Goal: Transaction & Acquisition: Book appointment/travel/reservation

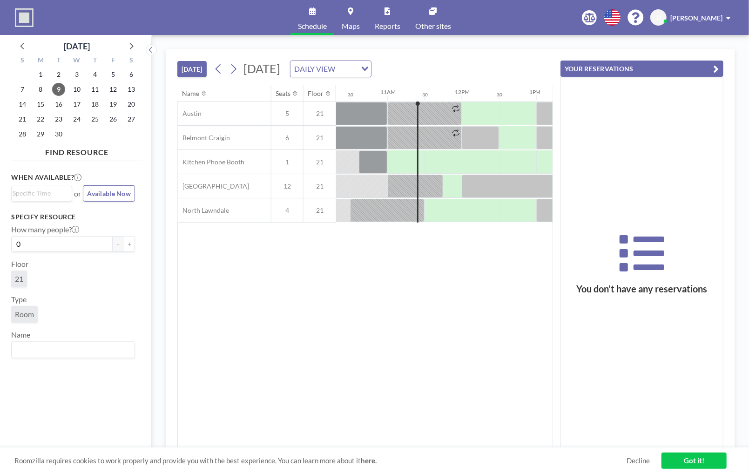
scroll to position [0, 782]
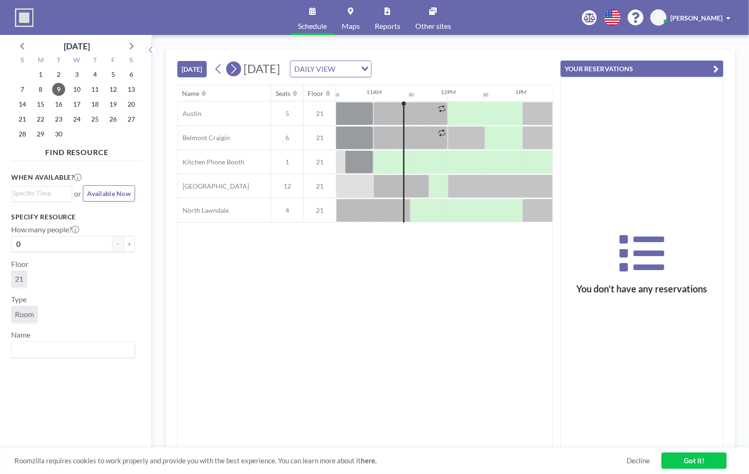
click at [232, 67] on icon at bounding box center [233, 69] width 9 height 14
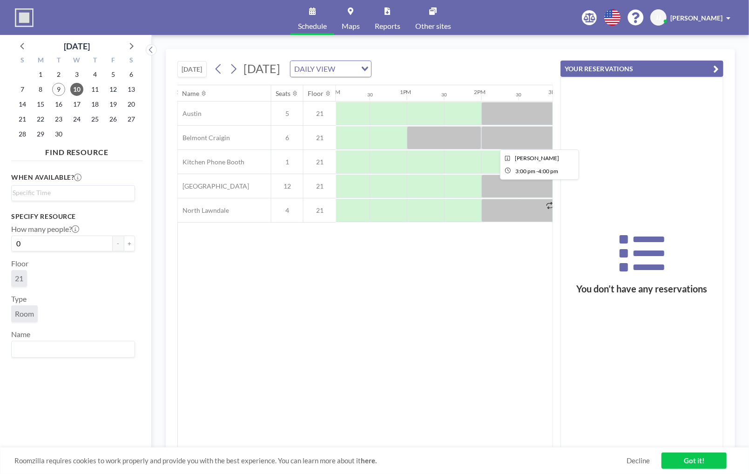
scroll to position [0, 897]
click at [419, 154] on div at bounding box center [426, 161] width 37 height 23
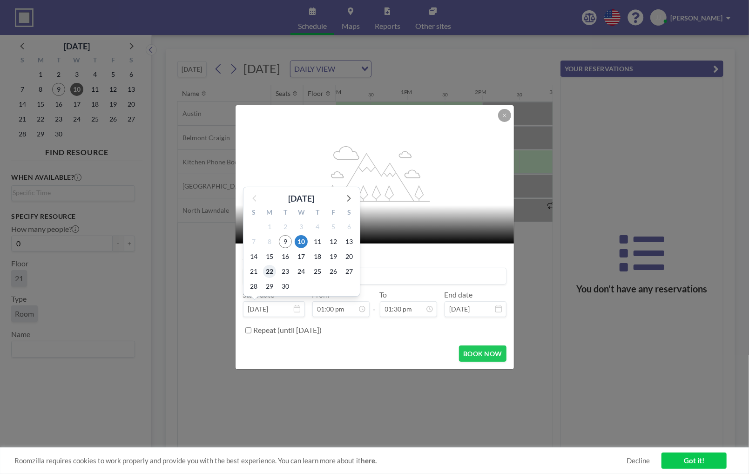
click at [268, 274] on span "22" at bounding box center [269, 271] width 13 height 13
type input "[DATE]"
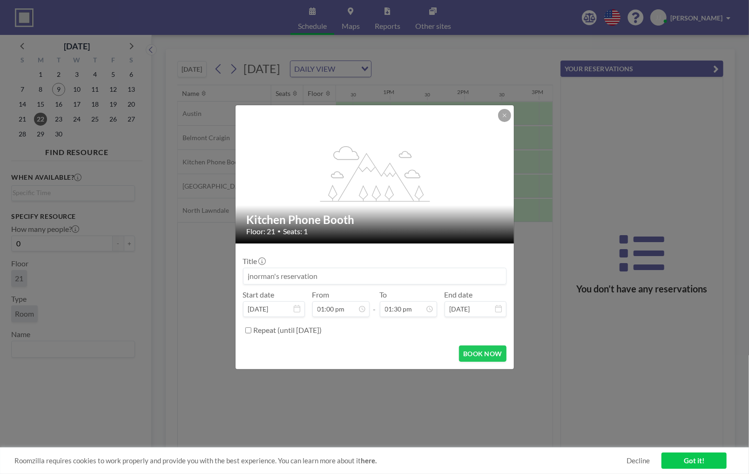
scroll to position [0, 931]
click at [504, 115] on icon at bounding box center [505, 116] width 6 height 6
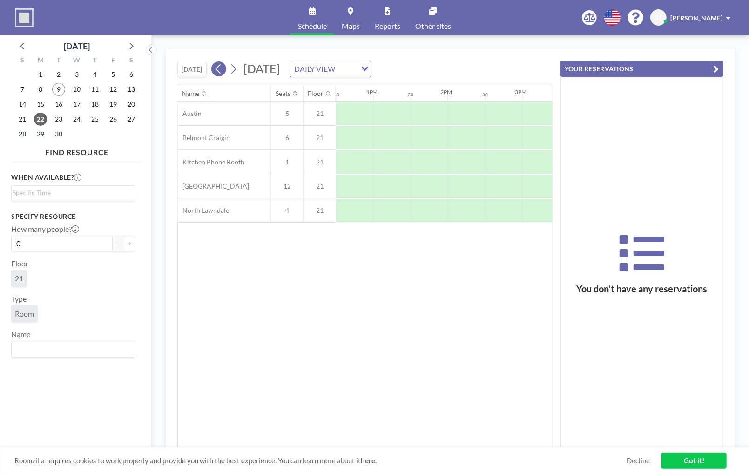
click at [217, 66] on icon at bounding box center [218, 69] width 9 height 14
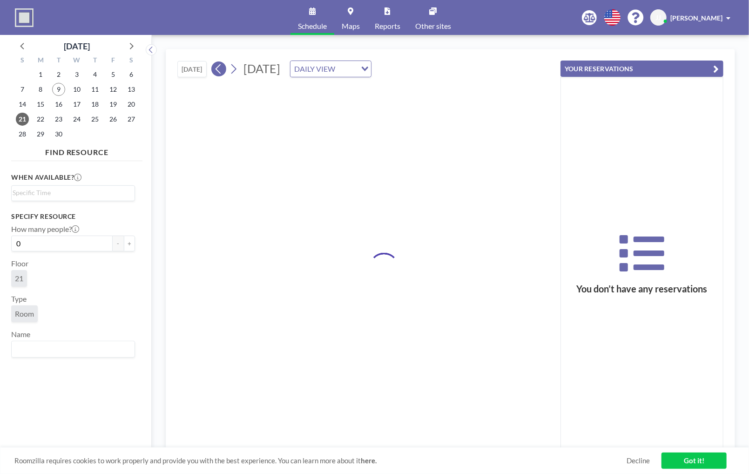
click at [217, 66] on icon at bounding box center [218, 69] width 9 height 14
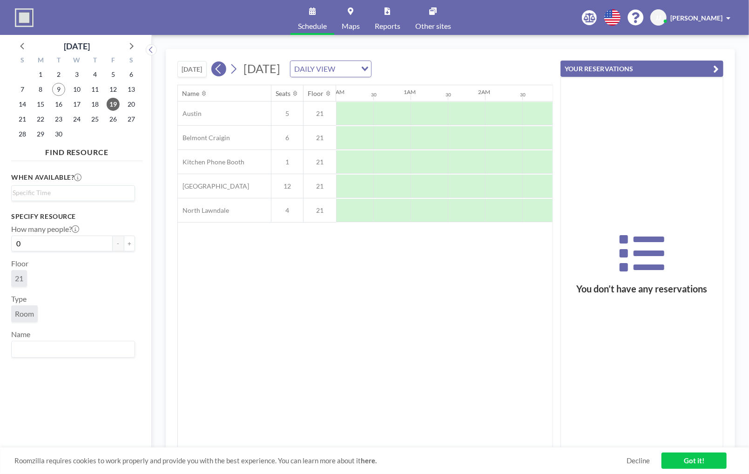
scroll to position [0, 0]
click at [217, 66] on icon at bounding box center [218, 69] width 9 height 14
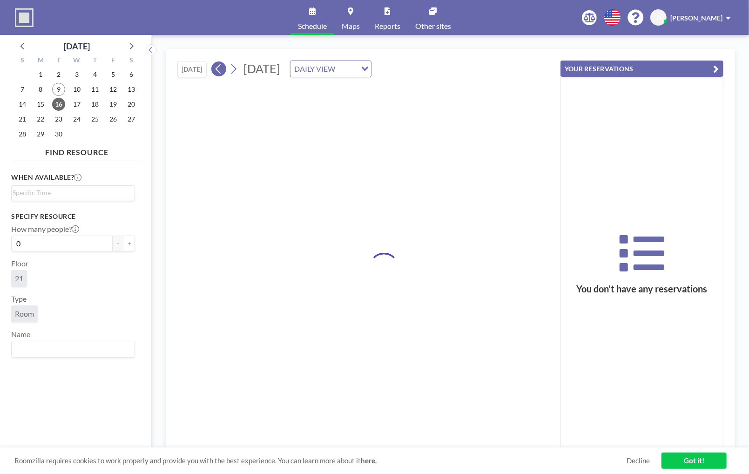
click at [217, 66] on icon at bounding box center [218, 69] width 9 height 14
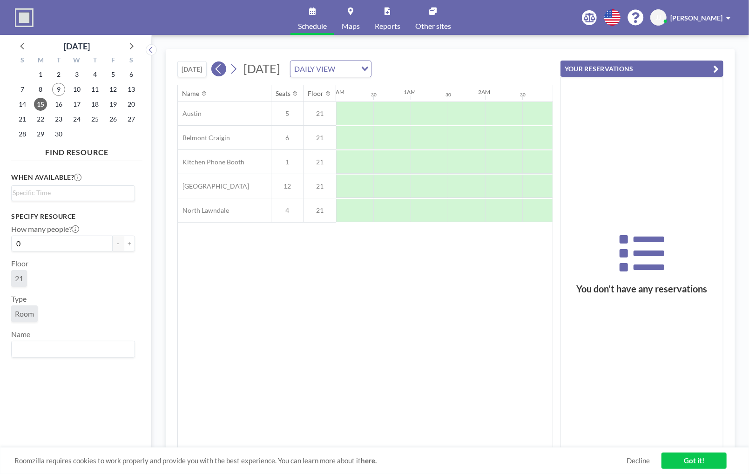
click at [217, 66] on icon at bounding box center [218, 69] width 9 height 14
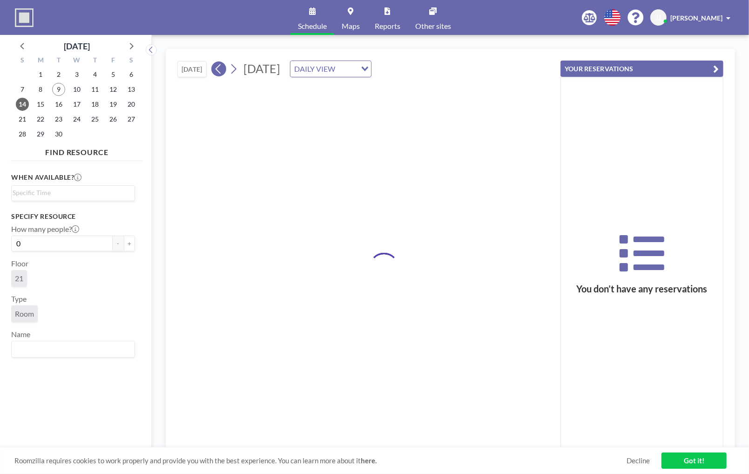
click at [217, 66] on icon at bounding box center [218, 69] width 9 height 14
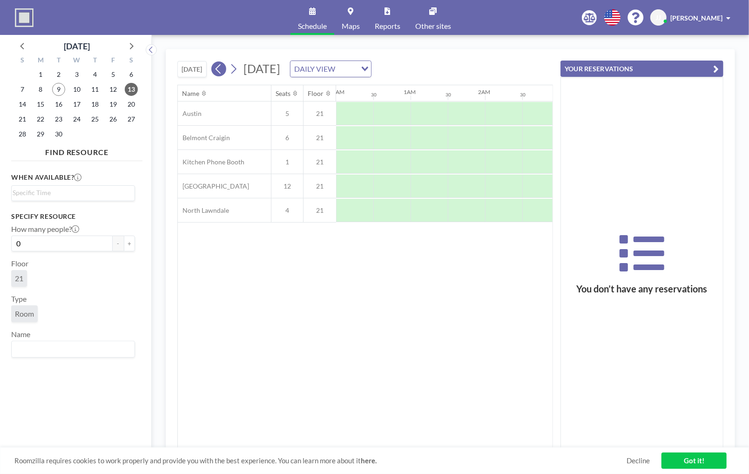
click at [217, 66] on icon at bounding box center [218, 69] width 9 height 14
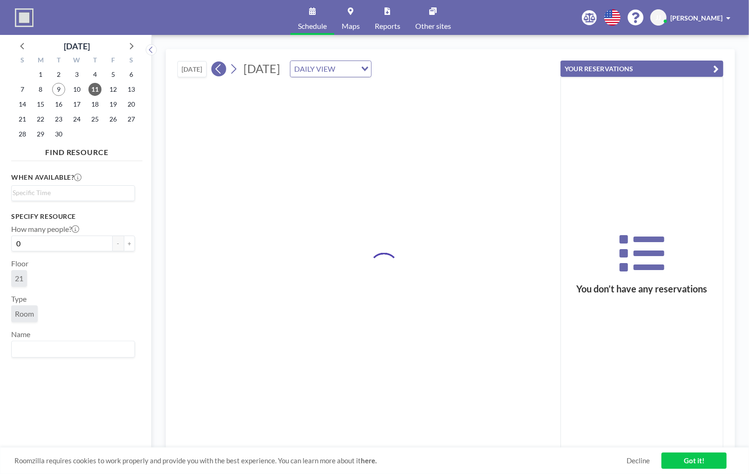
click at [217, 66] on icon at bounding box center [218, 69] width 9 height 14
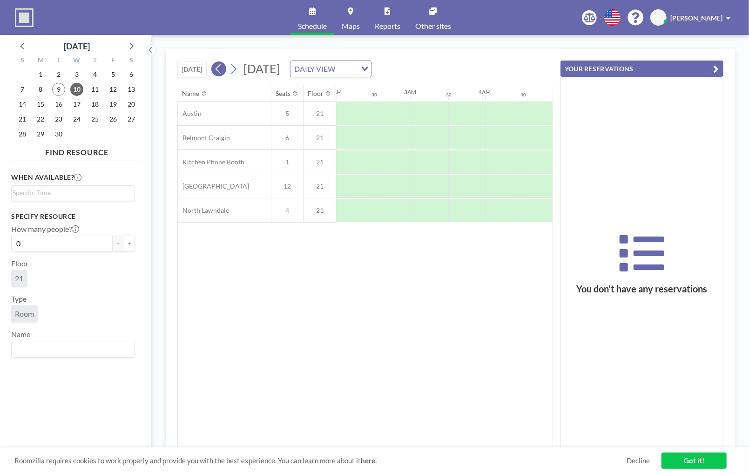
scroll to position [0, 447]
click at [217, 66] on icon at bounding box center [218, 69] width 9 height 14
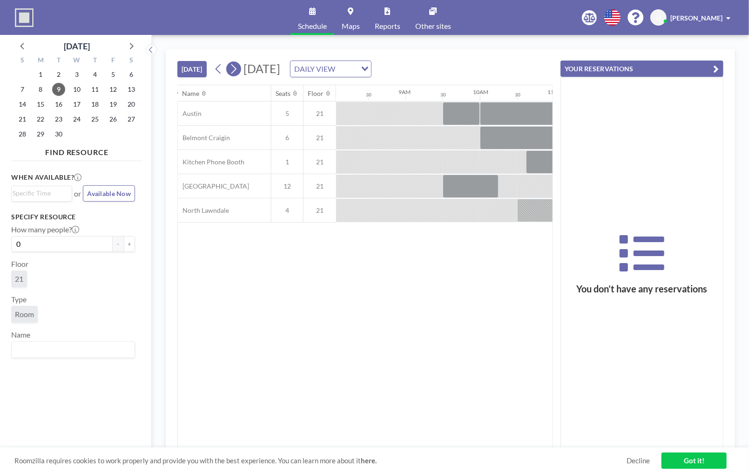
click at [232, 69] on icon at bounding box center [233, 69] width 9 height 14
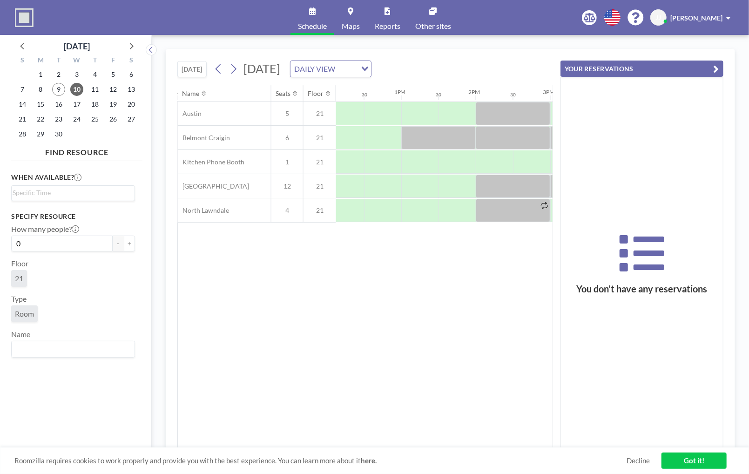
scroll to position [0, 904]
click at [409, 162] on div at bounding box center [419, 161] width 37 height 23
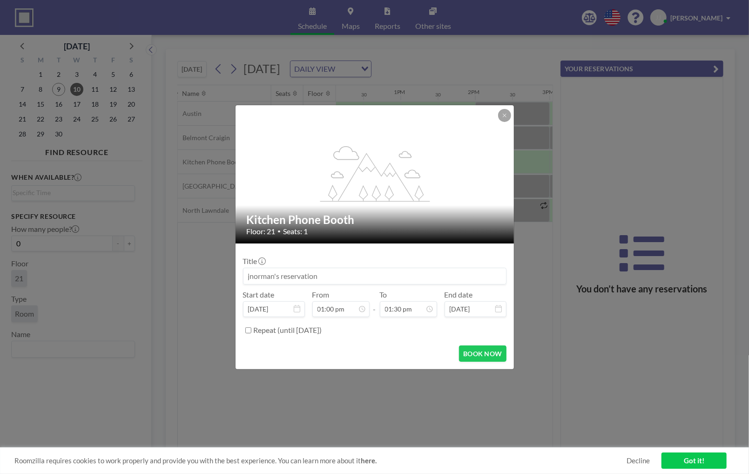
click at [301, 279] on input at bounding box center [375, 276] width 263 height 16
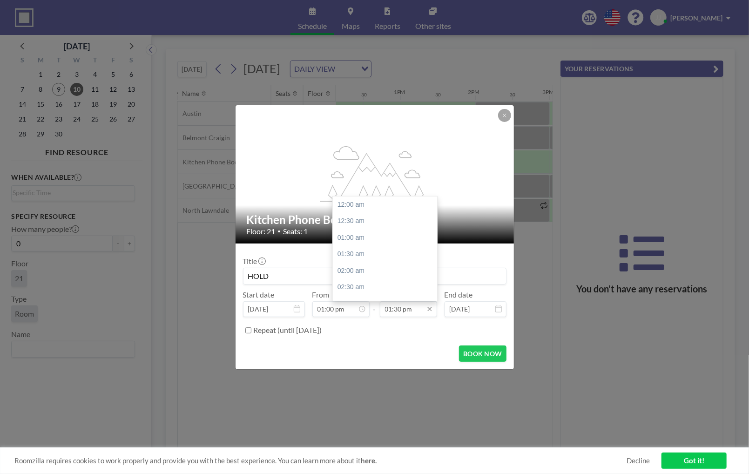
scroll to position [447, 0]
type input "HOLD"
click at [408, 308] on input "01:30 pm" at bounding box center [408, 309] width 57 height 16
click at [352, 221] on div "02:00 pm" at bounding box center [387, 221] width 109 height 17
type input "02:00 pm"
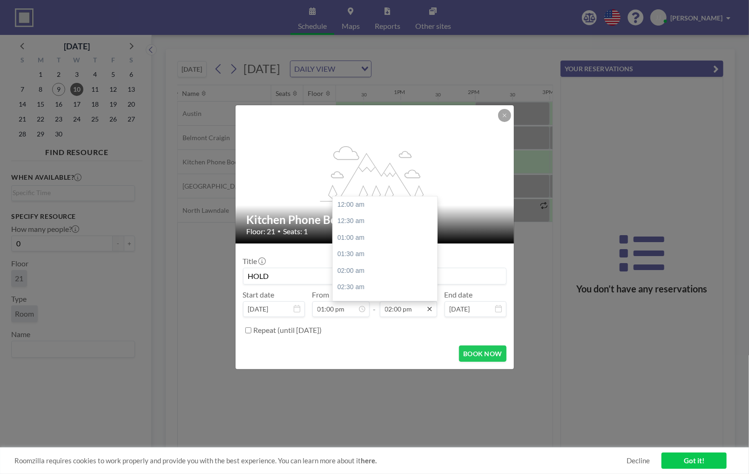
click at [433, 305] on icon at bounding box center [429, 308] width 7 height 7
click at [342, 202] on div "02:00 pm" at bounding box center [387, 204] width 109 height 17
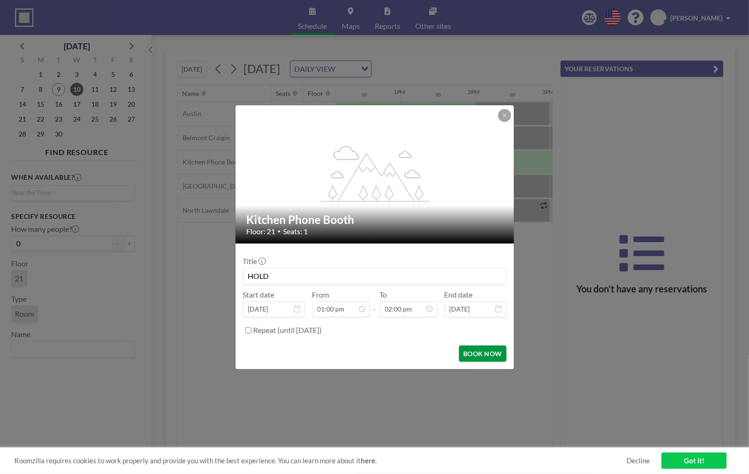
click at [486, 352] on button "BOOK NOW" at bounding box center [482, 353] width 47 height 16
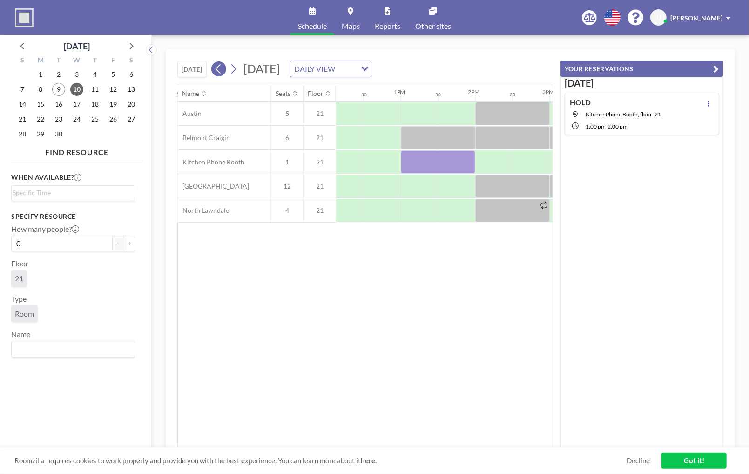
click at [216, 68] on icon at bounding box center [218, 69] width 9 height 14
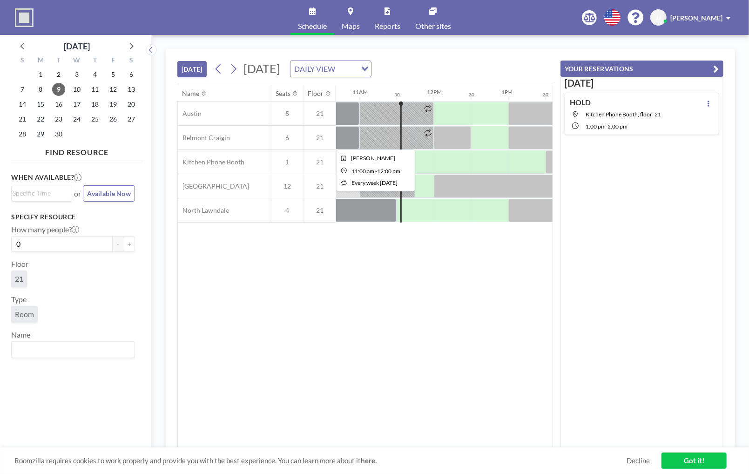
scroll to position [0, 819]
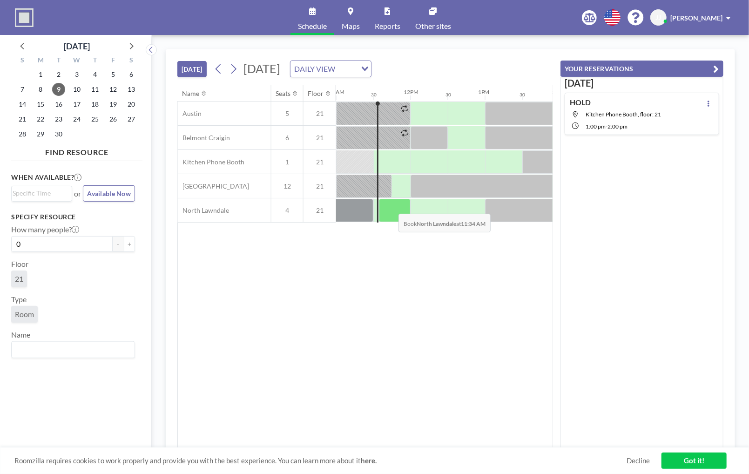
click at [392, 206] on div at bounding box center [395, 210] width 32 height 23
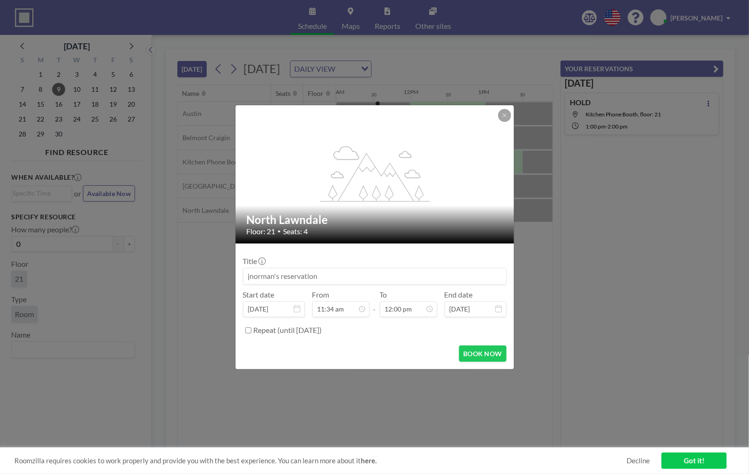
click at [339, 274] on input at bounding box center [375, 276] width 263 height 16
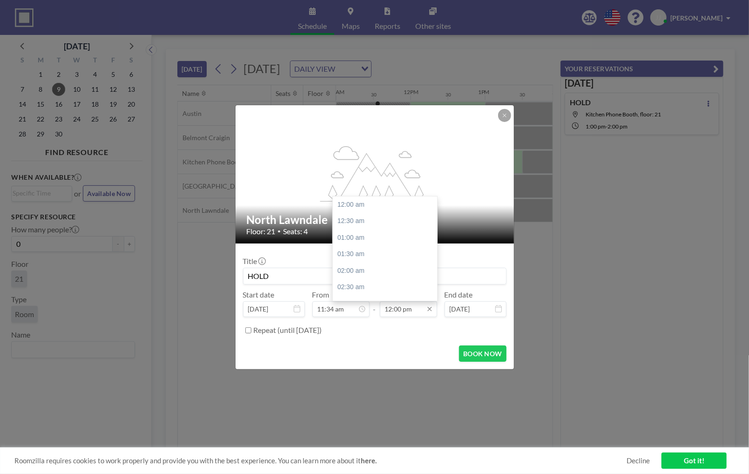
scroll to position [398, 0]
type input "HOLD"
click at [355, 225] on div "12:30 pm" at bounding box center [387, 221] width 109 height 17
type input "12:30 pm"
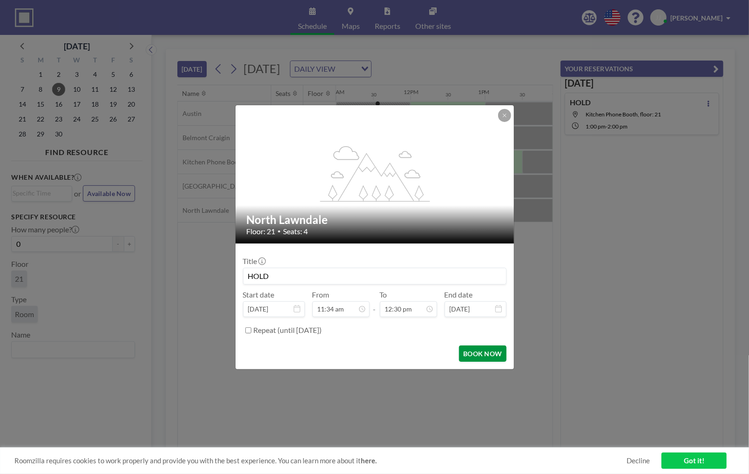
click at [470, 355] on button "BOOK NOW" at bounding box center [482, 353] width 47 height 16
